Goal: Information Seeking & Learning: Learn about a topic

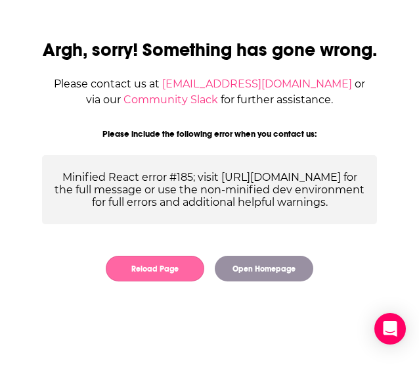
click at [183, 281] on button "Reload Page" at bounding box center [155, 269] width 99 height 26
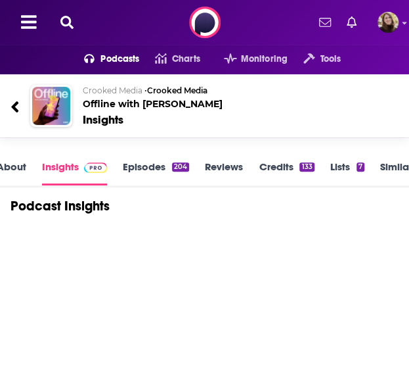
click at [69, 21] on icon at bounding box center [66, 22] width 13 height 13
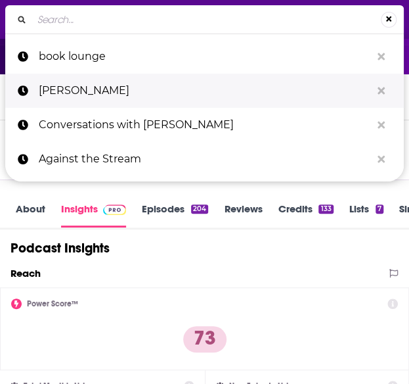
drag, startPoint x: 74, startPoint y: 28, endPoint x: 58, endPoint y: 97, distance: 70.3
click at [58, 97] on p "[PERSON_NAME]" at bounding box center [205, 91] width 332 height 34
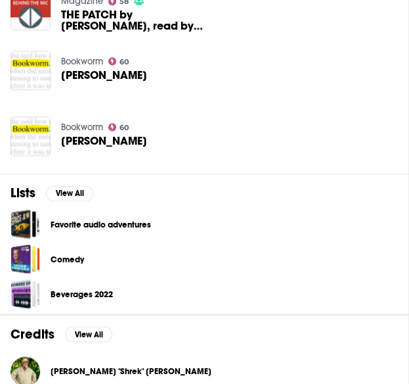
scroll to position [568, 0]
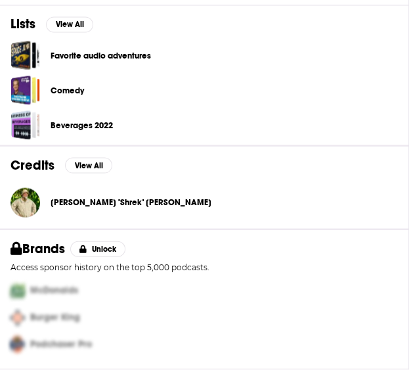
click at [81, 198] on span "[PERSON_NAME] "Shrek" [PERSON_NAME]" at bounding box center [131, 201] width 161 height 11
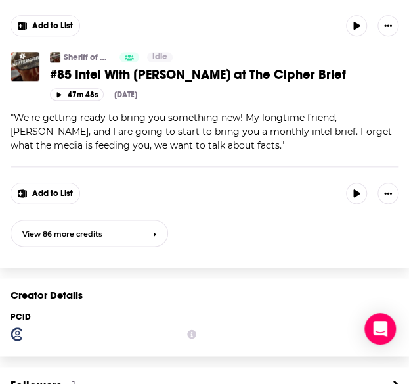
scroll to position [1446, 0]
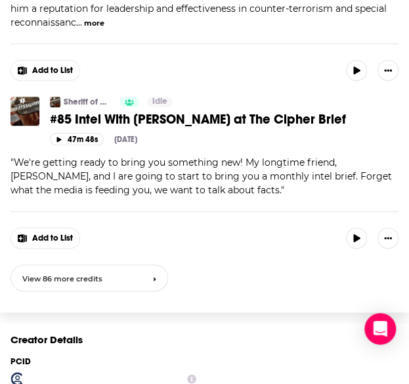
click at [114, 264] on link "View 86 more credits" at bounding box center [90, 277] width 158 height 27
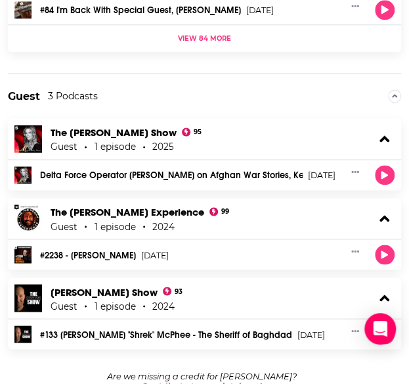
scroll to position [432, 0]
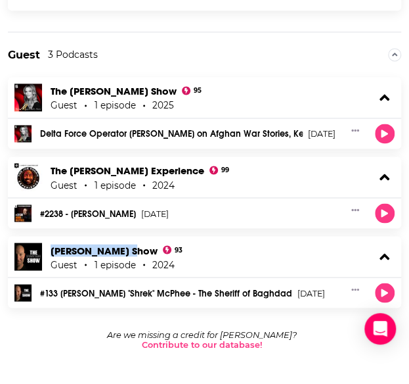
drag, startPoint x: 47, startPoint y: 229, endPoint x: 136, endPoint y: 233, distance: 88.8
click at [136, 236] on div "Shawn Ryan Show 93 Guest 1 episode 2024" at bounding box center [205, 256] width 394 height 41
click at [117, 244] on link "Shawn Ryan Show" at bounding box center [104, 250] width 107 height 12
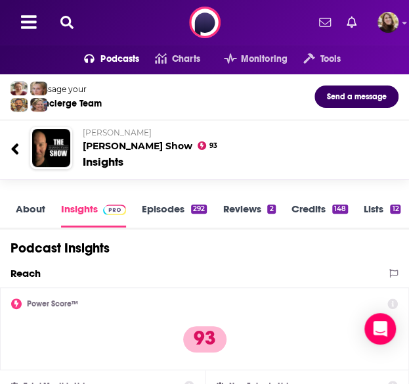
scroll to position [1, 0]
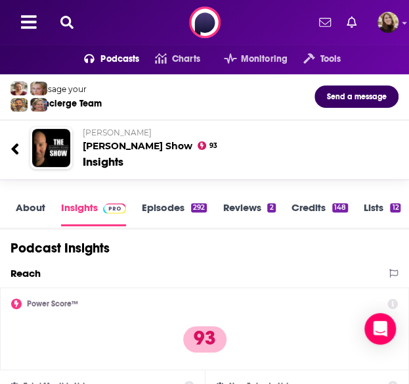
click at [162, 203] on link "Episodes 292" at bounding box center [174, 213] width 65 height 25
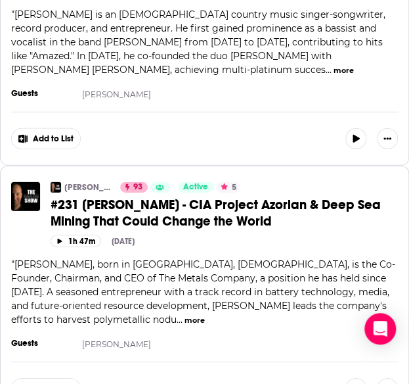
scroll to position [920, 0]
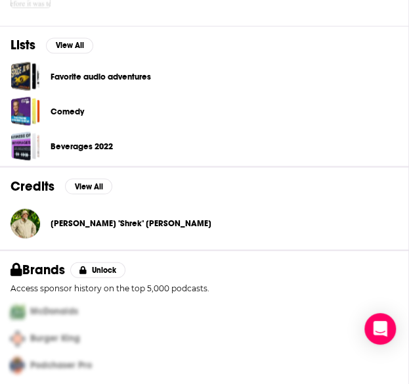
scroll to position [568, 0]
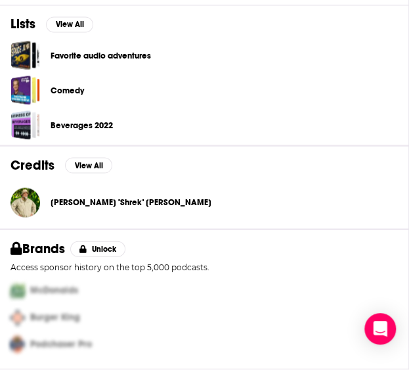
click at [108, 200] on span "John "Shrek" McPhee" at bounding box center [131, 201] width 161 height 11
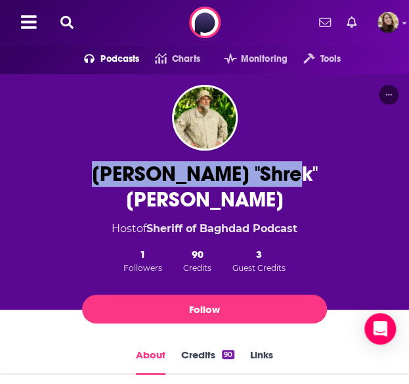
drag, startPoint x: 92, startPoint y: 174, endPoint x: 303, endPoint y: 167, distance: 211.0
click at [303, 167] on div "John "Shrek" McPhee Host of Sheriff of Baghdad Podcast 1 Followers 90 Credits 3…" at bounding box center [204, 245] width 369 height 168
click at [57, 19] on button at bounding box center [67, 22] width 21 height 15
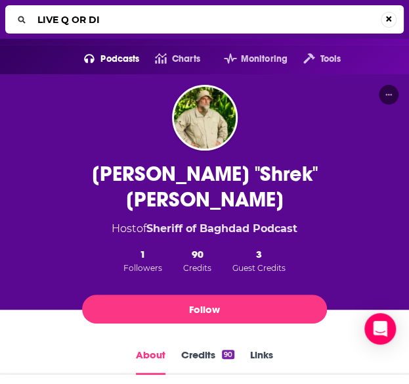
type input "LIVE Q OR DIE"
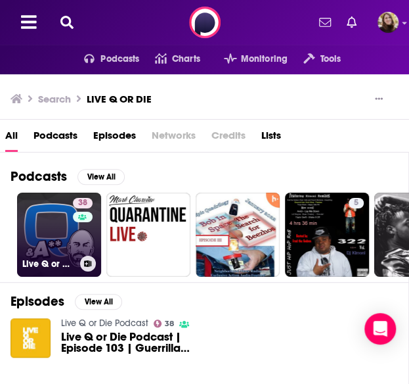
click at [39, 233] on link "38 Live Q or Die Podcast" at bounding box center [59, 235] width 84 height 84
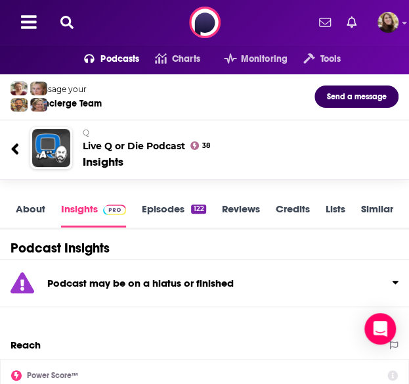
click at [155, 206] on link "Episodes 122" at bounding box center [174, 214] width 64 height 25
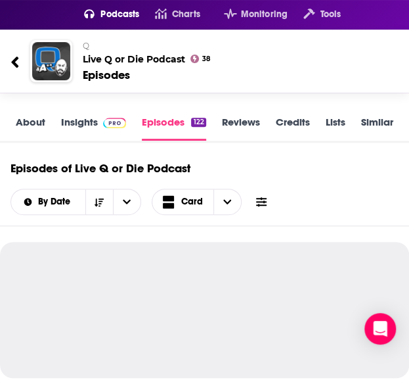
scroll to position [66, 0]
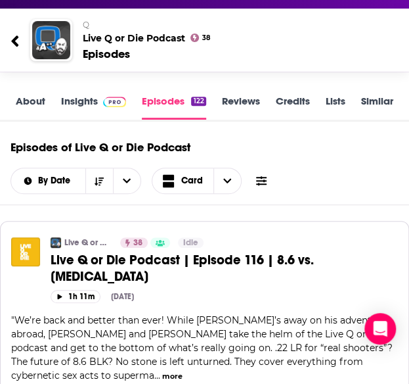
click at [38, 94] on div "About Insights Episodes 122 Reviews Credits Lists Similar" at bounding box center [204, 101] width 409 height 39
click at [30, 95] on link "About" at bounding box center [31, 107] width 30 height 25
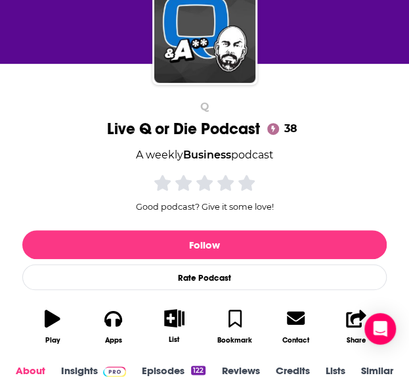
scroll to position [329, 0]
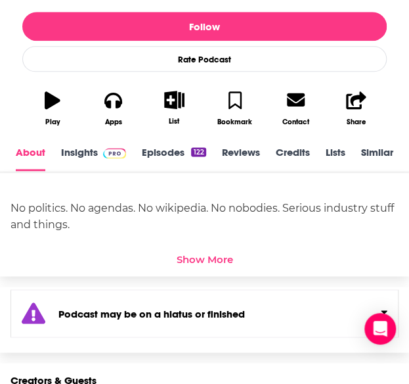
click at [202, 256] on div "Show More" at bounding box center [205, 259] width 57 height 12
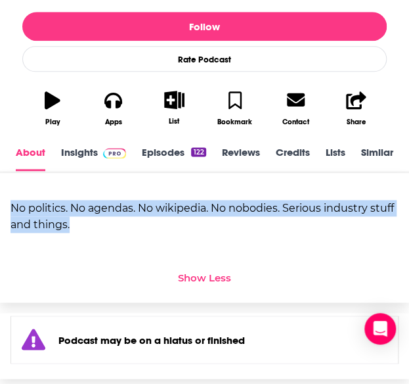
drag, startPoint x: 119, startPoint y: 225, endPoint x: 12, endPoint y: 202, distance: 109.5
click at [12, 202] on div "No politics. No agendas. No wikipedia. No nobodies. Serious industry stuff and …" at bounding box center [205, 216] width 388 height 33
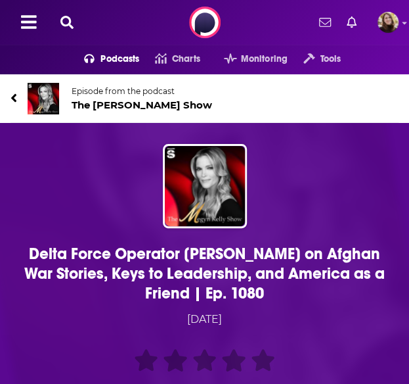
click at [30, 242] on div "Delta Force Operator John McPhee on Afghan War Stories, Keys to Leadership, and…" at bounding box center [205, 281] width 388 height 275
click at [79, 102] on span "The Megyn Kelly Show" at bounding box center [142, 105] width 141 height 12
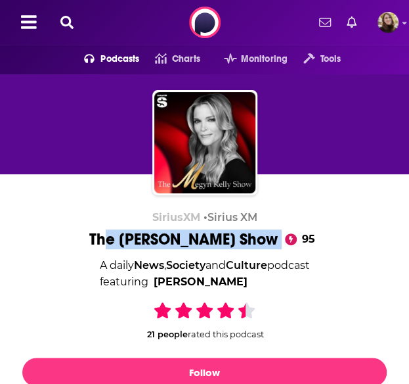
drag, startPoint x: 175, startPoint y: 246, endPoint x: 244, endPoint y: 245, distance: 69.7
click at [280, 246] on div "The Megyn Kelly Show 95" at bounding box center [204, 239] width 231 height 20
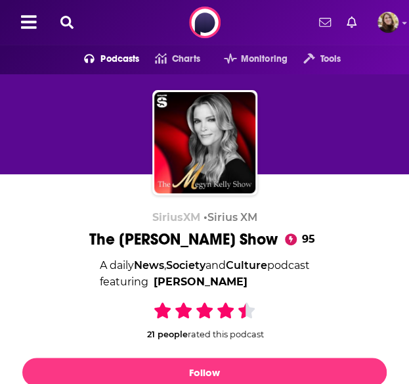
click at [97, 235] on div "SiriusXM • Sirius XM The Megyn Kelly Show 95 A daily News , Society and Culture…" at bounding box center [204, 345] width 365 height 269
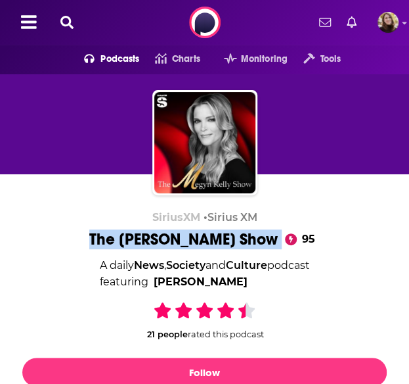
drag, startPoint x: 97, startPoint y: 235, endPoint x: 262, endPoint y: 237, distance: 164.9
click at [262, 237] on div "SiriusXM • Sirius XM The Megyn Kelly Show 95 A daily News , Society and Culture…" at bounding box center [204, 345] width 365 height 269
copy div "The Megyn Kelly Show"
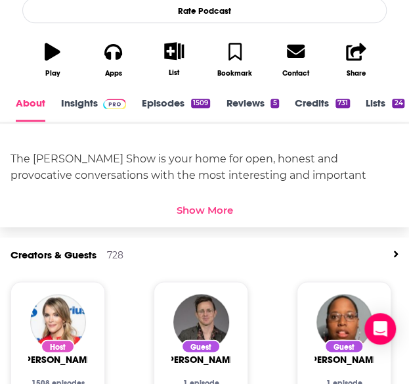
scroll to position [263, 0]
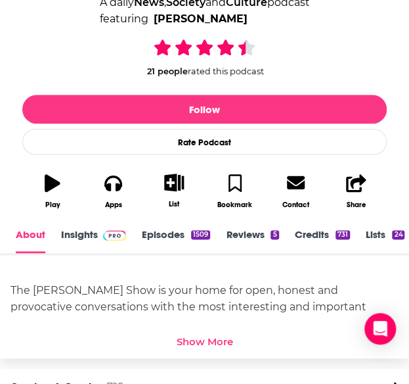
click at [319, 238] on link "Credits 731" at bounding box center [322, 240] width 55 height 25
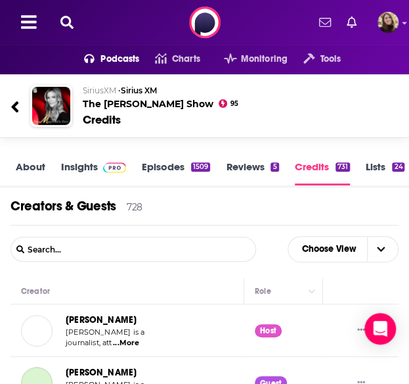
click at [88, 168] on link "Insights" at bounding box center [93, 172] width 65 height 25
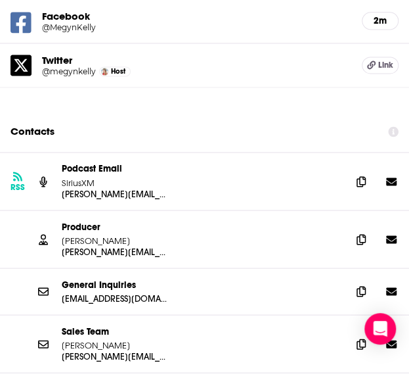
scroll to position [1643, 0]
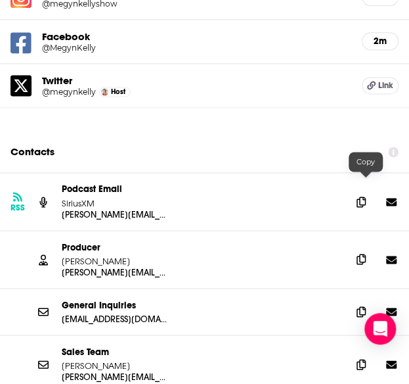
click at [359, 249] on span at bounding box center [362, 259] width 20 height 20
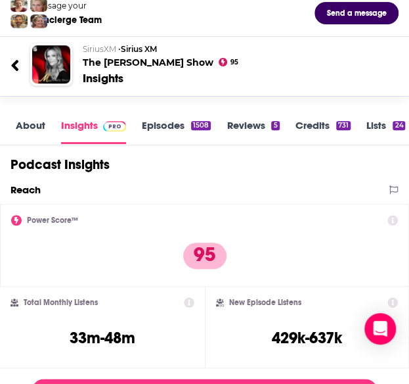
scroll to position [0, 0]
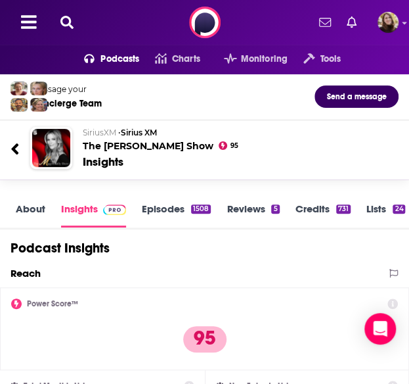
click at [30, 215] on link "About" at bounding box center [31, 214] width 30 height 25
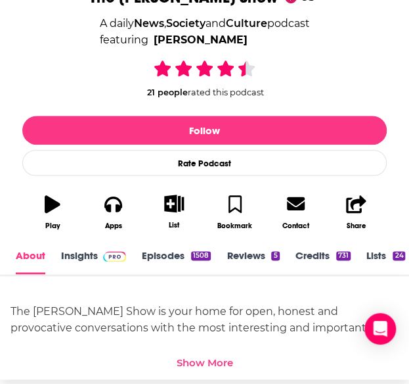
scroll to position [263, 0]
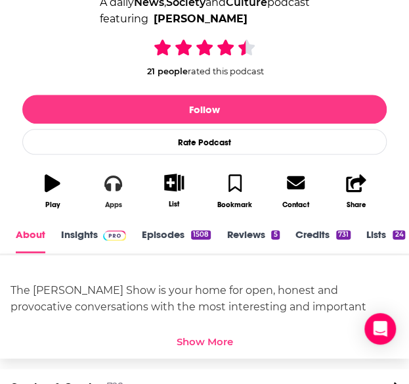
click at [113, 206] on div "Apps" at bounding box center [113, 204] width 17 height 9
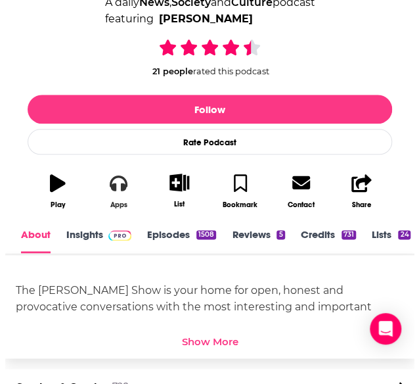
scroll to position [0, 0]
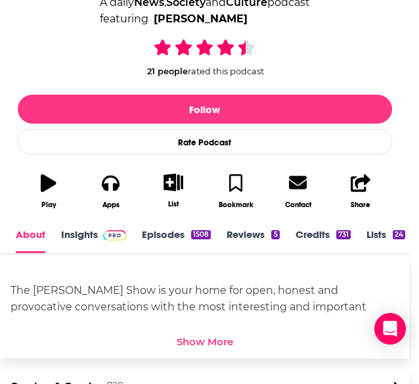
click at [357, 108] on div "Play podcast with Latest Episode Podcast Guru Player FM Pocket Casts Spotify Ap…" at bounding box center [209, 192] width 419 height 384
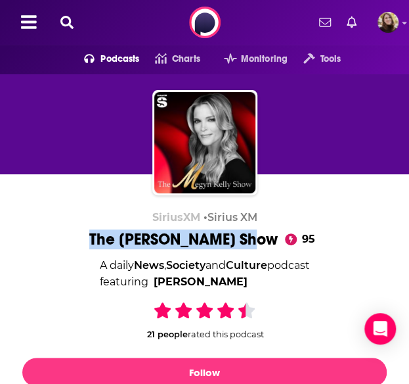
drag, startPoint x: 101, startPoint y: 236, endPoint x: 252, endPoint y: 234, distance: 151.1
click at [262, 237] on div "SiriusXM • Sirius XM The Megyn Kelly Show 95 A daily News , Society and Culture…" at bounding box center [204, 345] width 365 height 269
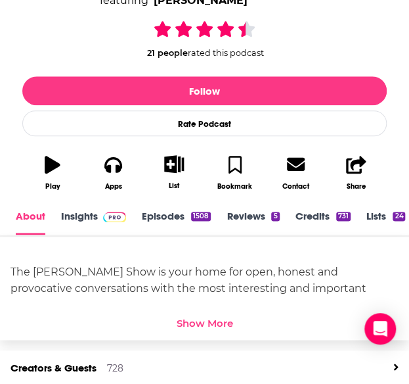
scroll to position [329, 0]
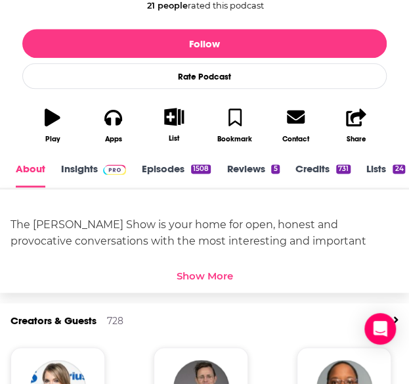
click at [204, 277] on div "Show More" at bounding box center [205, 275] width 57 height 12
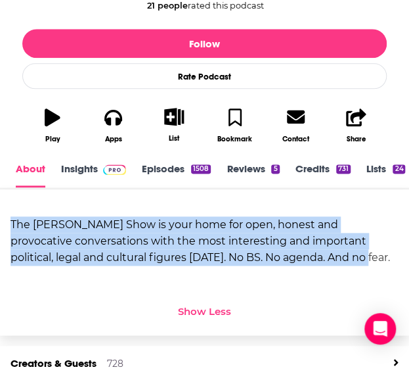
drag, startPoint x: 12, startPoint y: 221, endPoint x: 286, endPoint y: 269, distance: 278.8
click at [286, 269] on div "The [PERSON_NAME] Show is your home for open, honest and provocative conversati…" at bounding box center [205, 241] width 388 height 82
drag, startPoint x: 298, startPoint y: 262, endPoint x: 4, endPoint y: 223, distance: 296.8
click at [4, 223] on div "The Megyn Kelly Show is your home for open, honest and provocative conversation…" at bounding box center [204, 262] width 409 height 146
copy div "The [PERSON_NAME] Show is your home for open, honest and provocative conversati…"
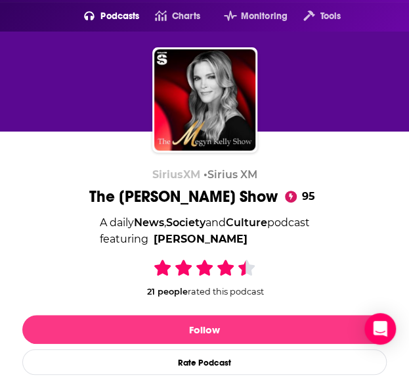
scroll to position [0, 0]
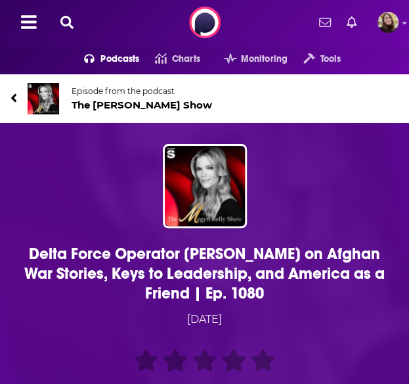
scroll to position [66, 0]
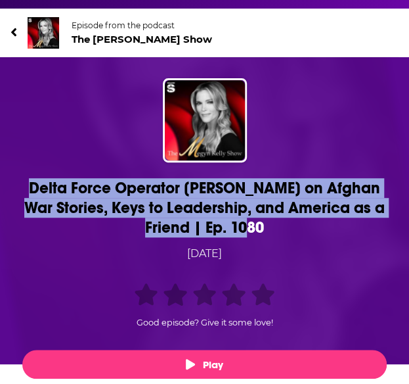
drag, startPoint x: 26, startPoint y: 179, endPoint x: 288, endPoint y: 221, distance: 266.2
click at [288, 221] on div "Delta Force Operator John McPhee on Afghan War Stories, Keys to Leadership, and…" at bounding box center [204, 207] width 369 height 59
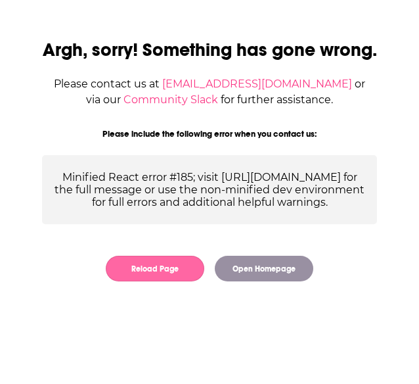
click at [155, 281] on button "Reload Page" at bounding box center [155, 269] width 99 height 26
click at [175, 281] on button "Reload Page" at bounding box center [155, 269] width 99 height 26
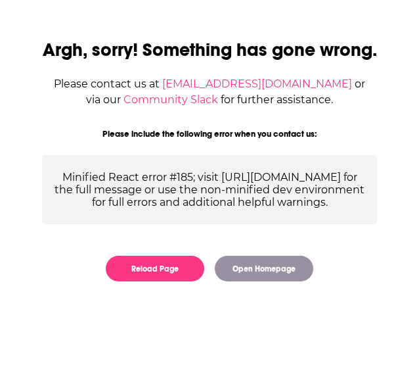
click at [168, 286] on div "Argh, sorry! Something has gone wrong. Please contact us at [EMAIL_ADDRESS][DOM…" at bounding box center [209, 153] width 377 height 284
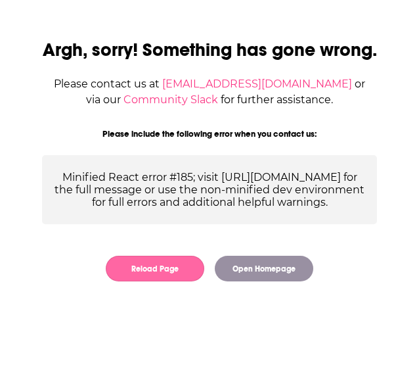
click at [168, 281] on button "Reload Page" at bounding box center [155, 269] width 99 height 26
click at [147, 281] on button "Reload Page" at bounding box center [155, 269] width 99 height 26
click at [127, 281] on button "Reload Page" at bounding box center [155, 269] width 99 height 26
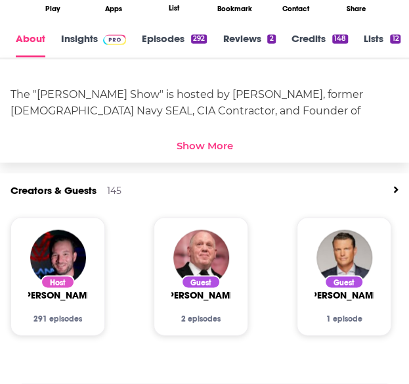
scroll to position [460, 0]
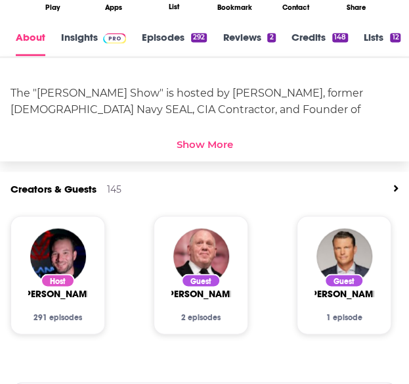
click at [196, 143] on div "Show More" at bounding box center [205, 144] width 57 height 12
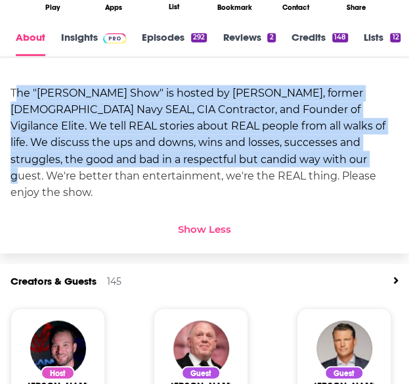
drag, startPoint x: 13, startPoint y: 96, endPoint x: 226, endPoint y: 166, distance: 224.2
click at [226, 166] on div "The "Shawn Ryan Show" is hosted by Shawn Ryan, former U.S. Navy SEAL, CIA Contr…" at bounding box center [205, 142] width 388 height 115
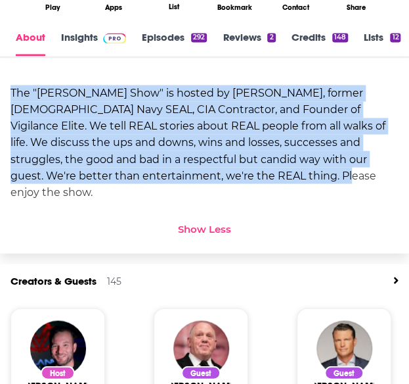
drag, startPoint x: 214, startPoint y: 173, endPoint x: -12, endPoint y: 88, distance: 241.4
copy div "The "Shawn Ryan Show" is hosted by Shawn Ryan, former U.S. Navy SEAL, CIA Contr…"
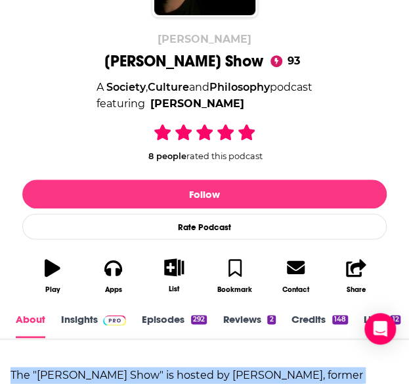
scroll to position [131, 0]
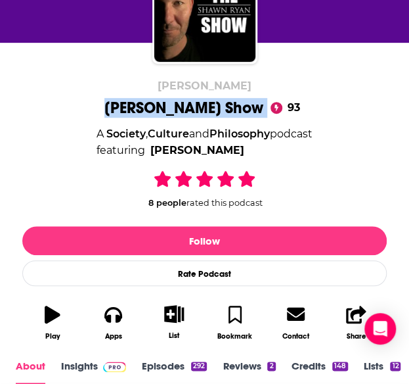
drag, startPoint x: 110, startPoint y: 106, endPoint x: 231, endPoint y: 106, distance: 120.2
click at [250, 111] on div "Shawn Ryan Shawn Ryan Show 93 A Society , Culture and Philosophy podcast featur…" at bounding box center [204, 214] width 365 height 269
copy h1 "Shawn Ryan Show"
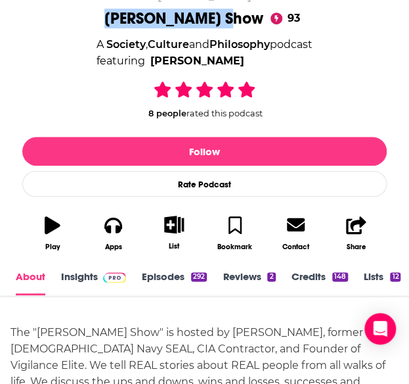
scroll to position [263, 0]
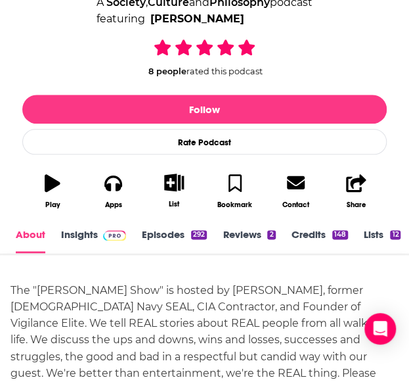
click at [101, 237] on span at bounding box center [112, 234] width 28 height 12
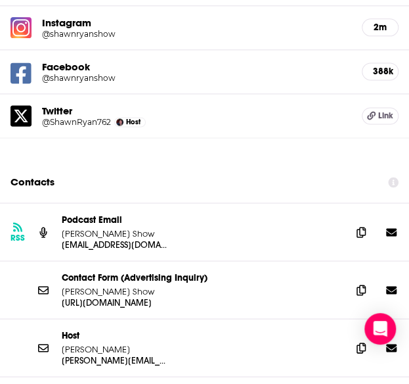
scroll to position [1708, 0]
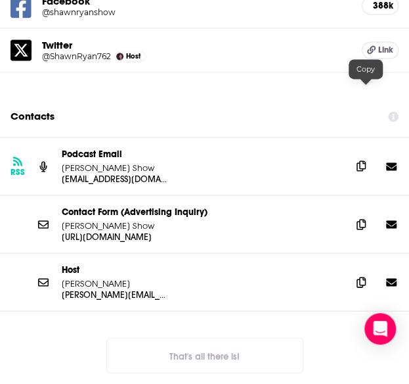
click at [356, 156] on span at bounding box center [362, 166] width 20 height 20
click at [355, 253] on div "Host Shawn Ryan shawnryan@vigilanceelite.com shawnryan@vigilanceelite.com" at bounding box center [204, 281] width 409 height 57
click at [363, 276] on icon at bounding box center [361, 281] width 9 height 11
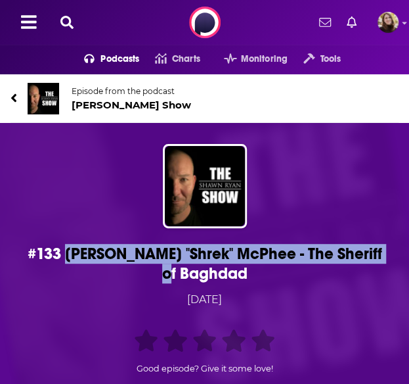
drag, startPoint x: 97, startPoint y: 252, endPoint x: 406, endPoint y: 248, distance: 308.9
click at [406, 248] on div "#133 John "Shrek" McPhee - The Sheriff of Baghdad Monday, 23rd September 2024 G…" at bounding box center [204, 266] width 409 height 286
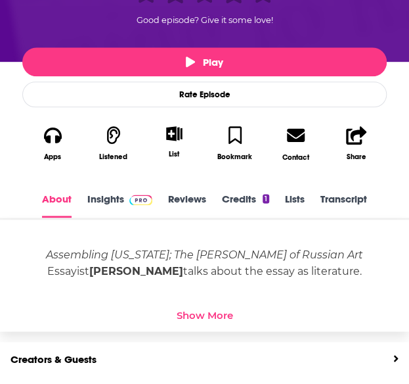
scroll to position [1, 0]
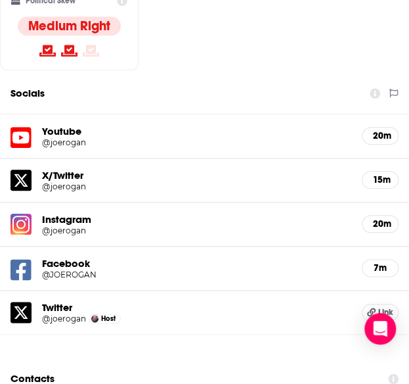
scroll to position [1694, 0]
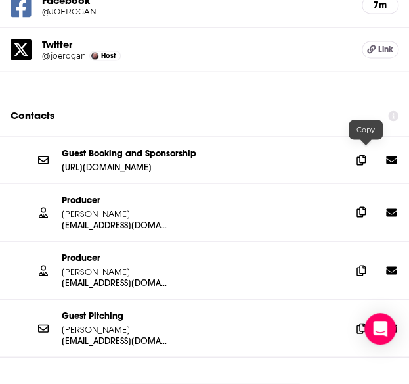
click at [363, 206] on icon at bounding box center [361, 211] width 9 height 11
drag, startPoint x: 63, startPoint y: 268, endPoint x: 118, endPoint y: 271, distance: 55.3
click at [118, 323] on p "[PERSON_NAME]" at bounding box center [114, 328] width 105 height 11
drag, startPoint x: 369, startPoint y: 100, endPoint x: 315, endPoint y: 74, distance: 60.3
click at [366, 154] on icon at bounding box center [361, 159] width 9 height 11
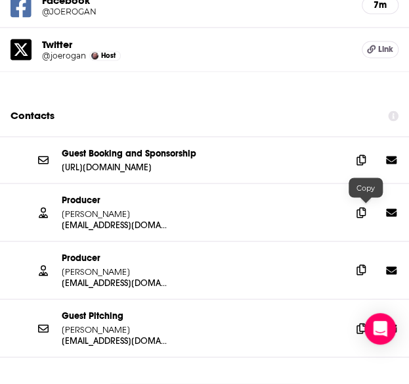
click at [366, 264] on icon at bounding box center [361, 269] width 9 height 11
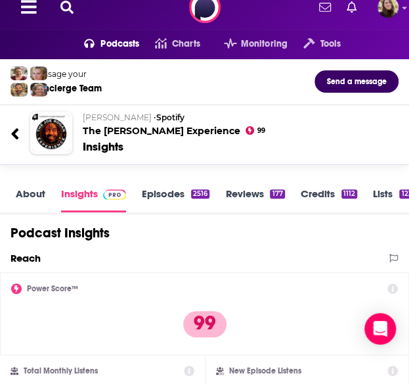
scroll to position [0, 0]
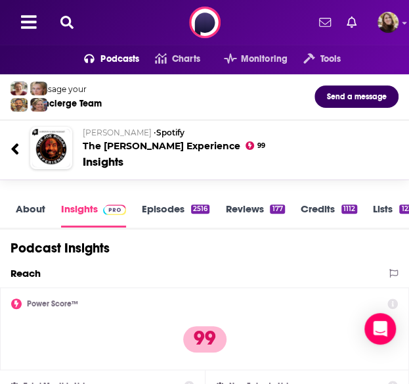
click at [33, 209] on link "About" at bounding box center [31, 214] width 30 height 25
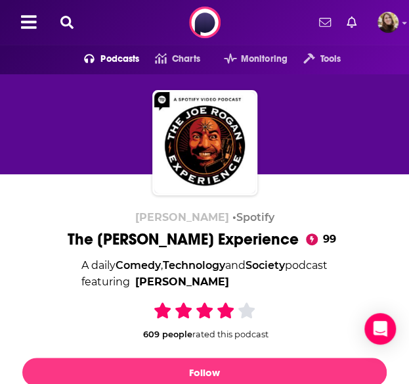
click at [72, 17] on icon at bounding box center [66, 22] width 13 height 13
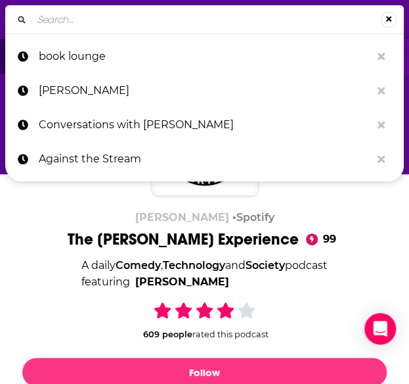
type input "DYNAMIC TALES DELIVERED"
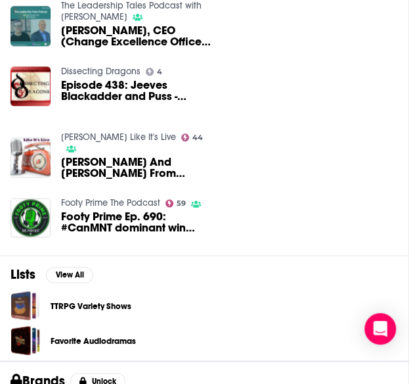
scroll to position [451, 0]
